Goal: Check status: Check status

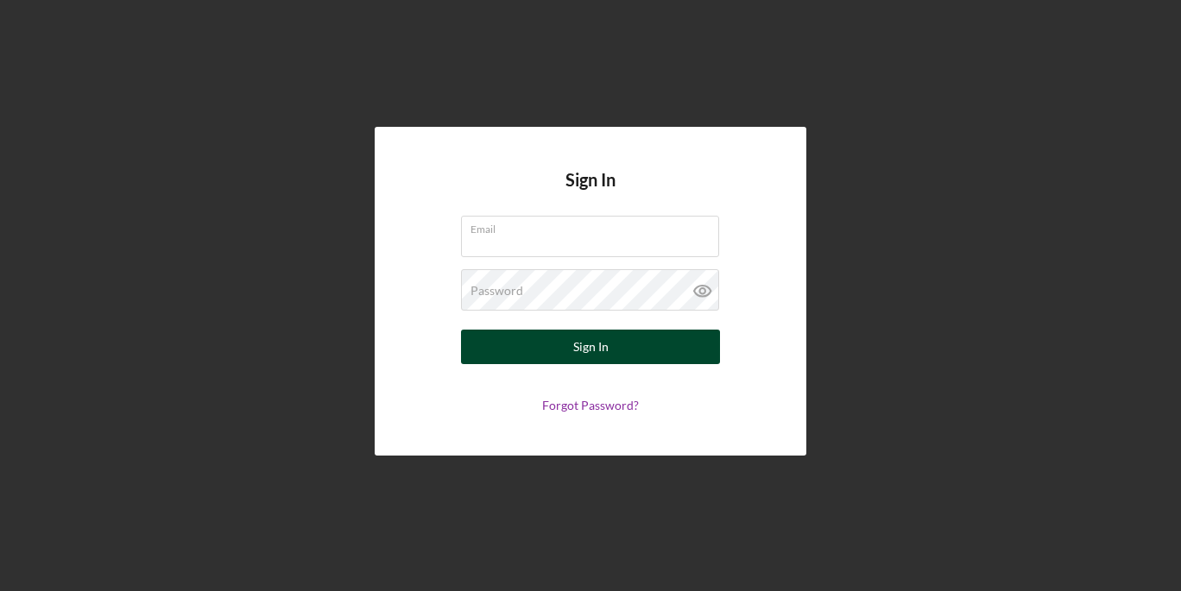
type input "[EMAIL_ADDRESS][DOMAIN_NAME]"
click at [608, 351] on button "Sign In" at bounding box center [590, 347] width 259 height 35
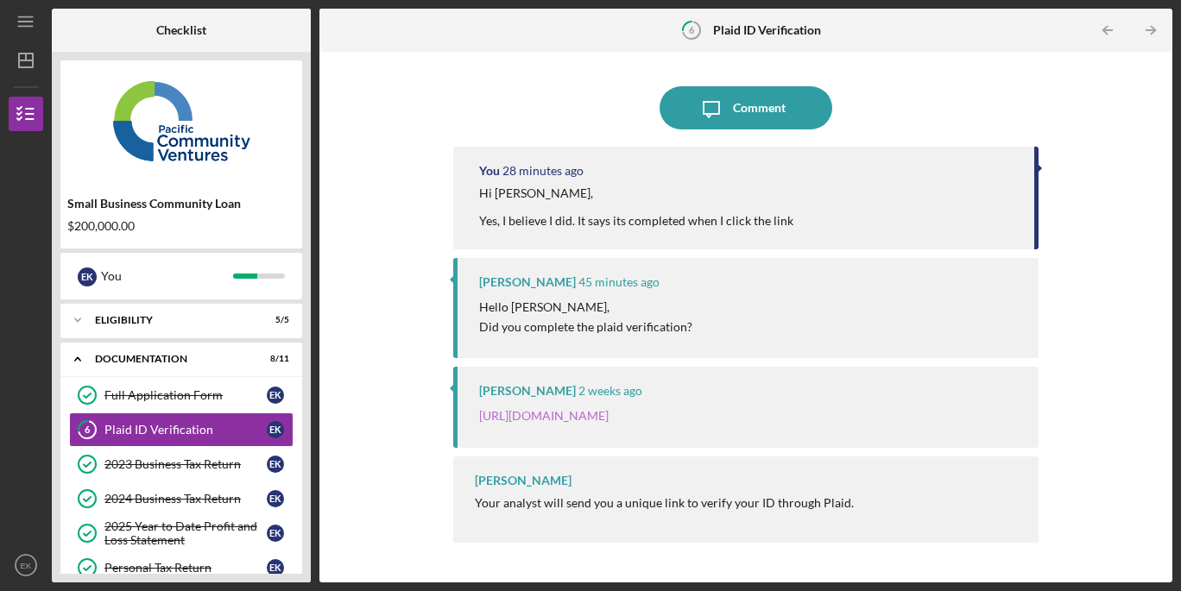
click at [571, 418] on link "[URL][DOMAIN_NAME]" at bounding box center [543, 415] width 129 height 15
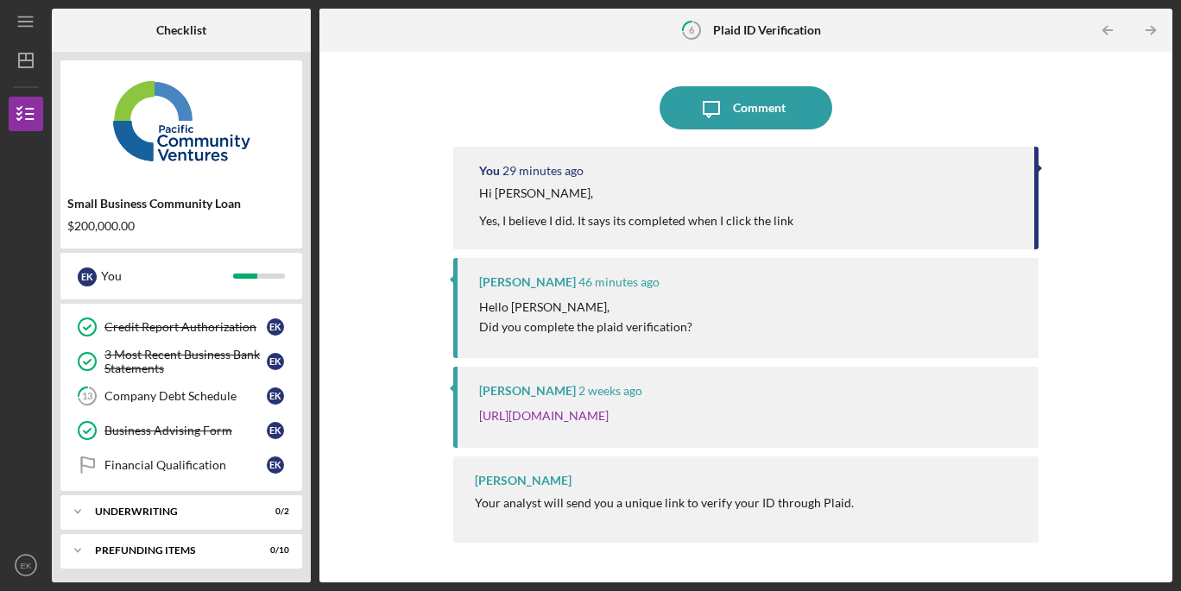
scroll to position [279, 0]
